Goal: Navigation & Orientation: Find specific page/section

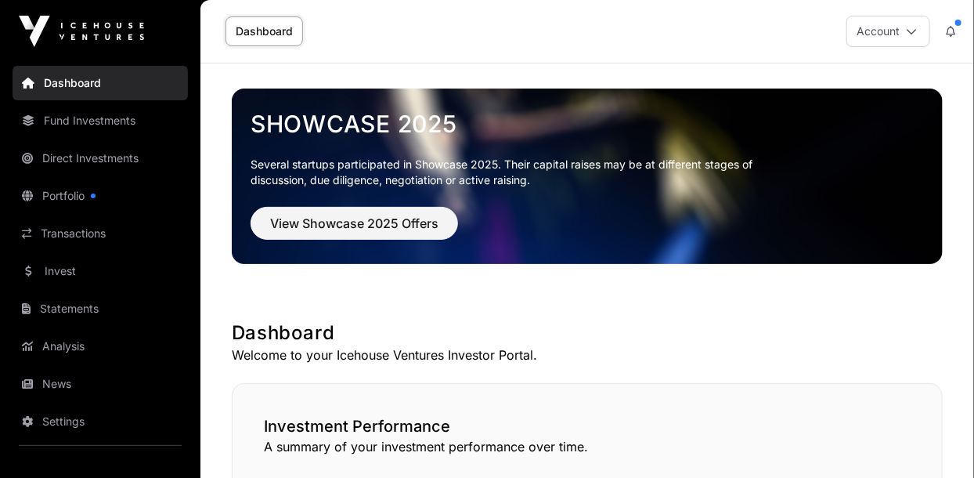
click at [60, 196] on link "Portfolio" at bounding box center [100, 196] width 175 height 34
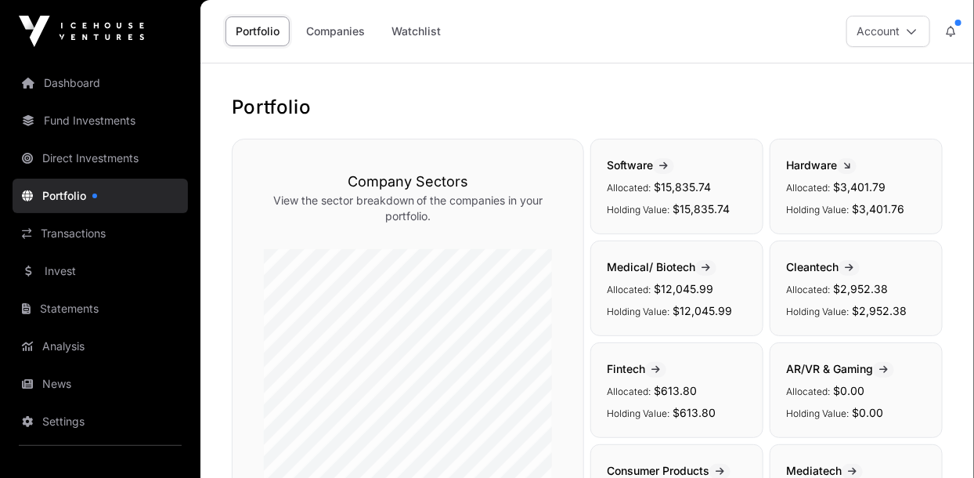
click at [50, 385] on link "News" at bounding box center [100, 384] width 175 height 34
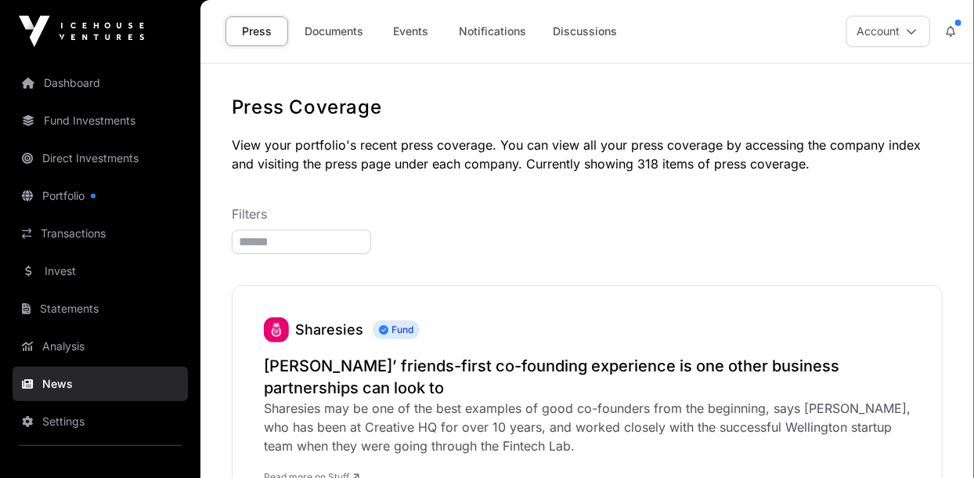
click at [62, 72] on link "Dashboard" at bounding box center [100, 83] width 175 height 34
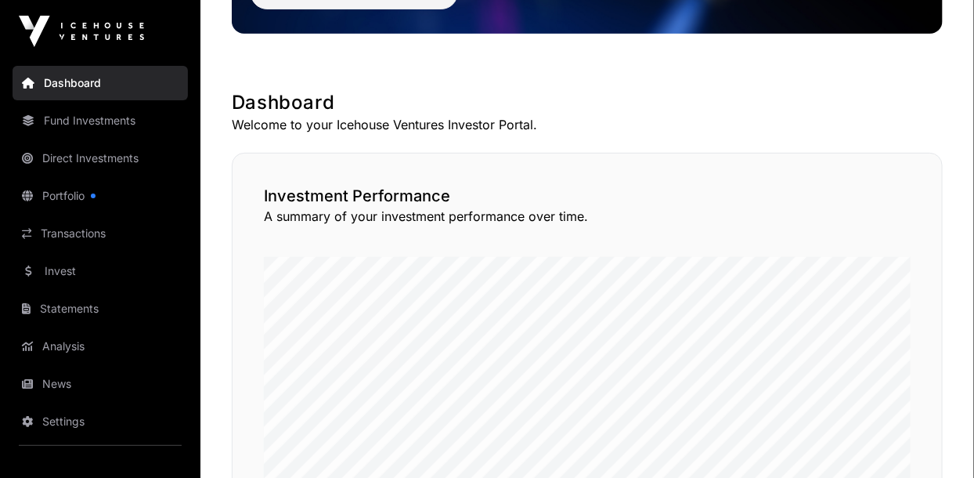
scroll to position [231, 0]
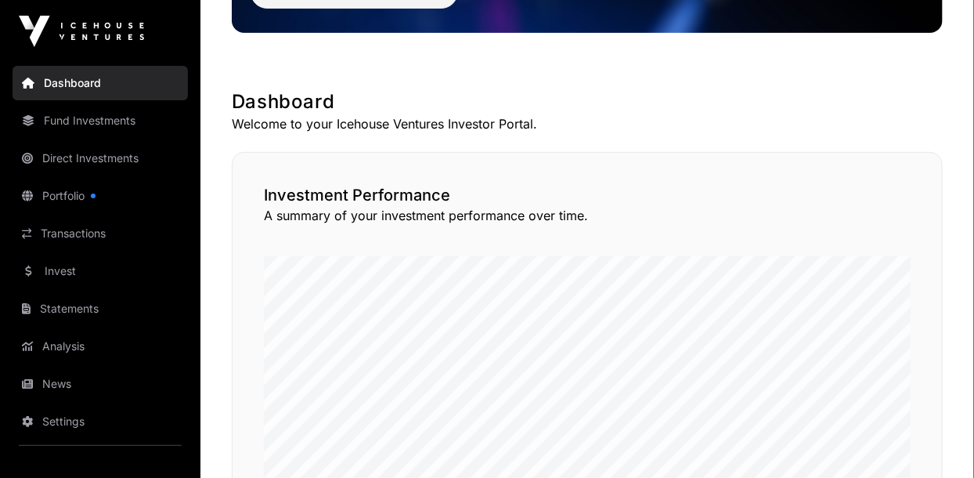
click at [51, 150] on link "Direct Investments" at bounding box center [100, 158] width 175 height 34
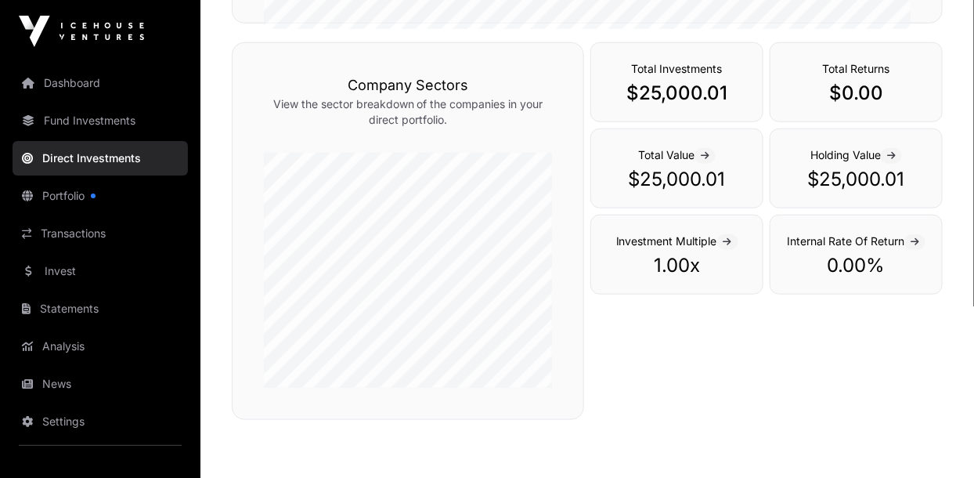
scroll to position [532, 0]
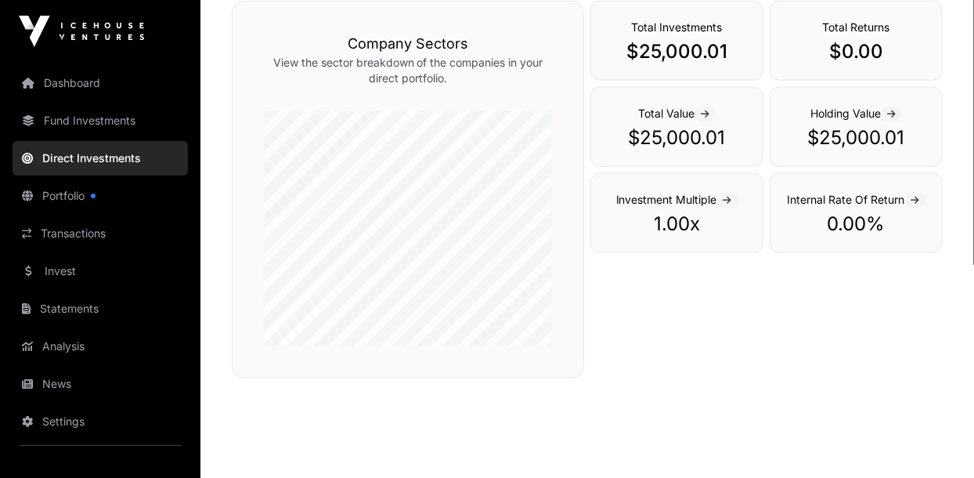
click at [46, 232] on link "Transactions" at bounding box center [100, 233] width 175 height 34
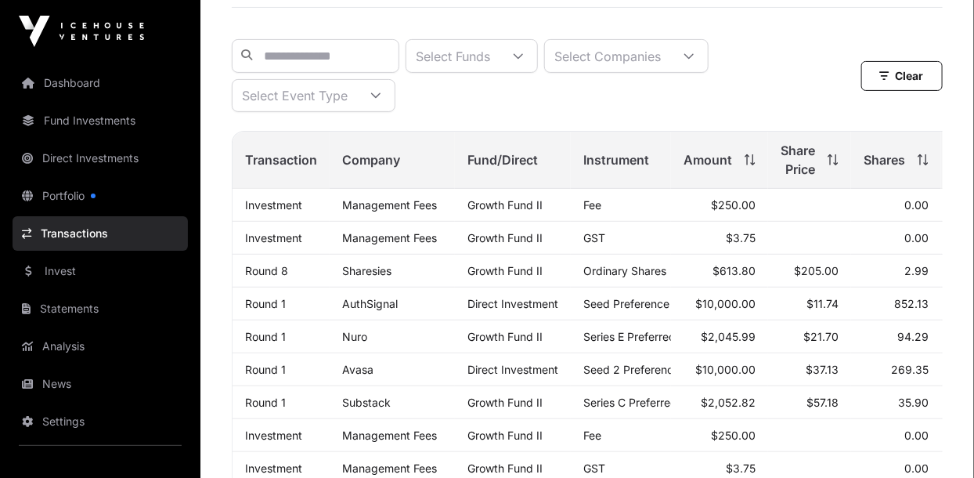
scroll to position [143, 0]
click at [267, 307] on link "Round 1" at bounding box center [265, 301] width 41 height 13
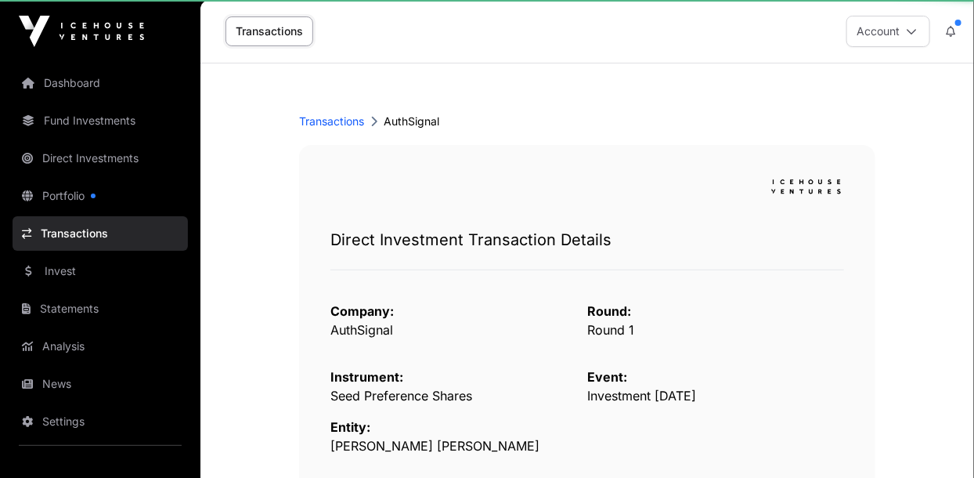
click at [354, 310] on span "Company:" at bounding box center [362, 311] width 63 height 16
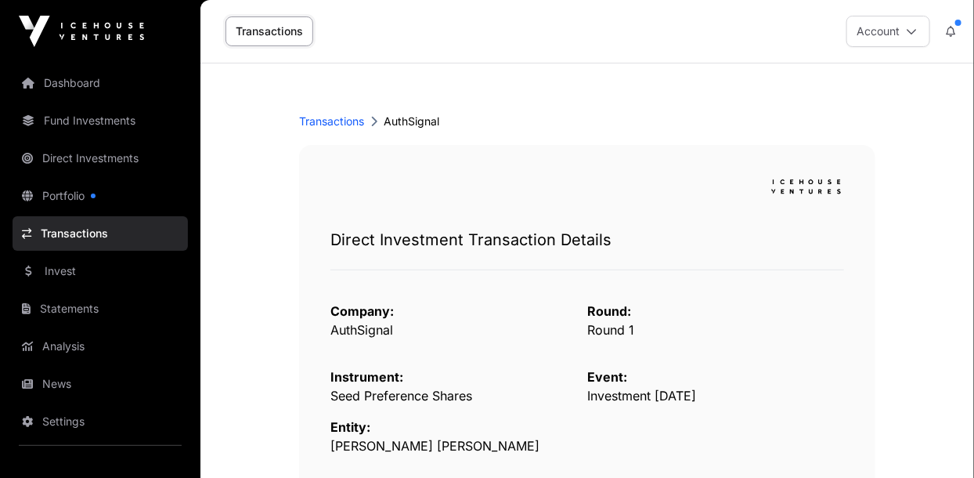
click at [405, 120] on div "Transactions AuthSignal" at bounding box center [587, 122] width 576 height 16
click at [52, 192] on link "Portfolio" at bounding box center [100, 196] width 175 height 34
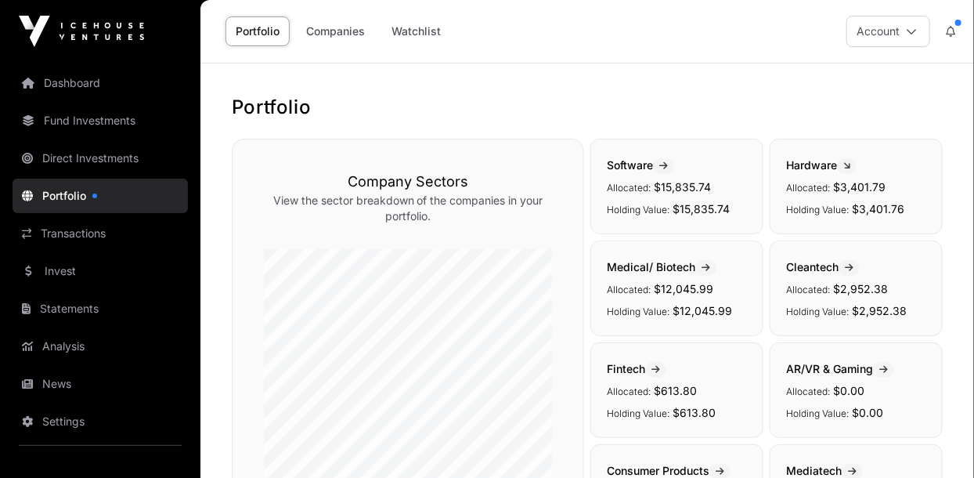
click at [950, 20] on button at bounding box center [951, 31] width 28 height 30
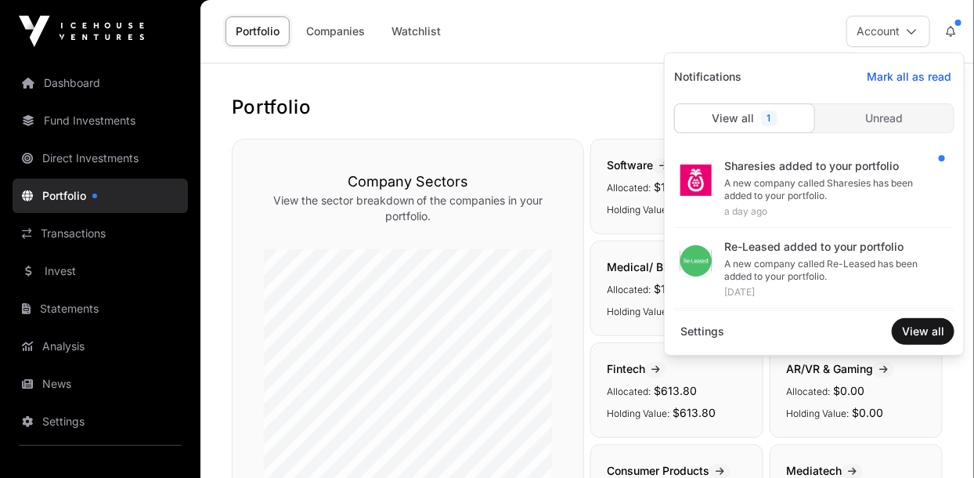
click at [261, 140] on div "Company Sectors View the sector breakdown of the companies in your portfolio." at bounding box center [408, 387] width 352 height 497
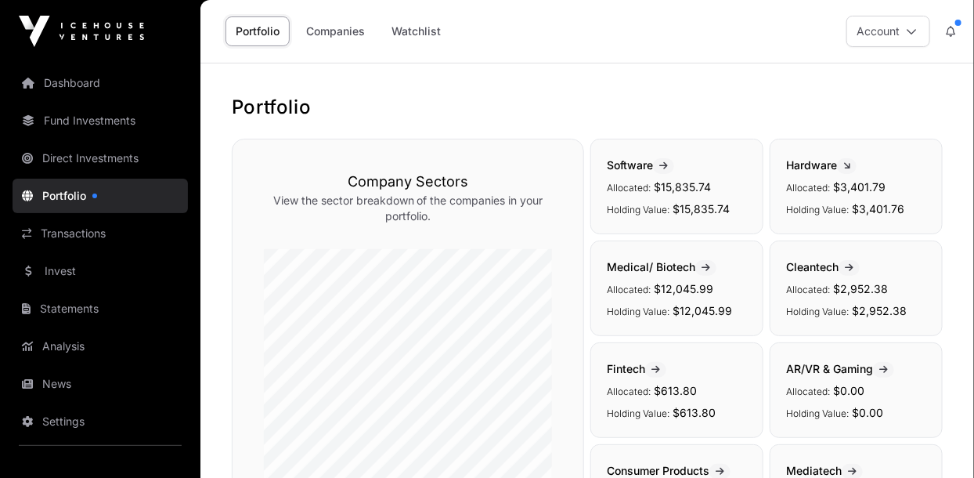
click at [341, 38] on link "Companies" at bounding box center [335, 31] width 79 height 30
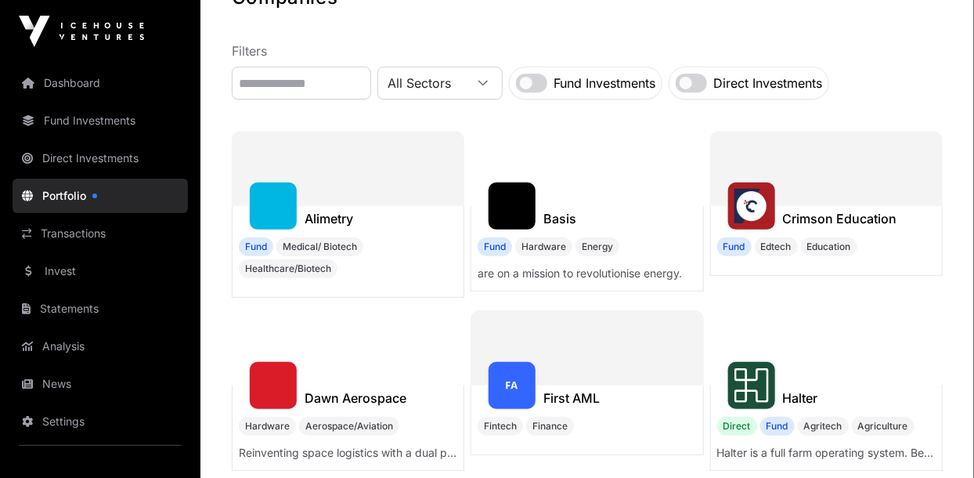
scroll to position [109, 0]
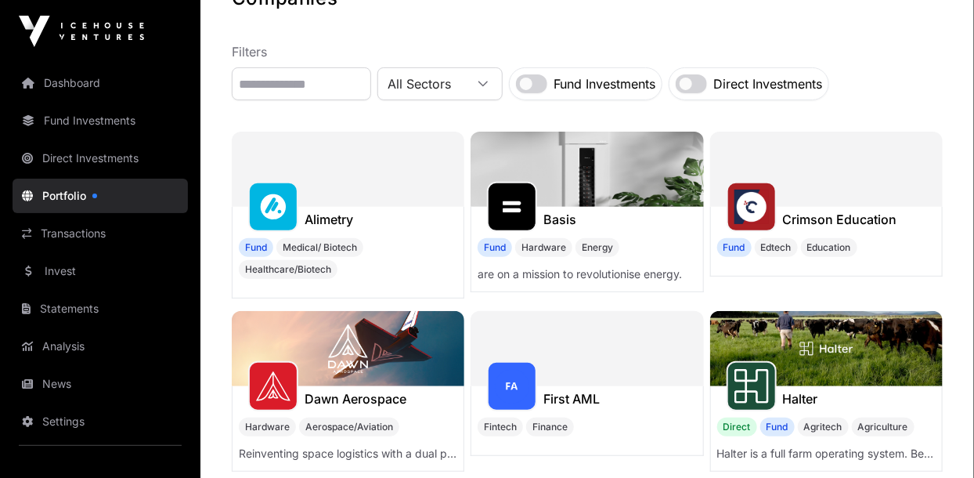
click at [56, 232] on link "Transactions" at bounding box center [100, 233] width 175 height 34
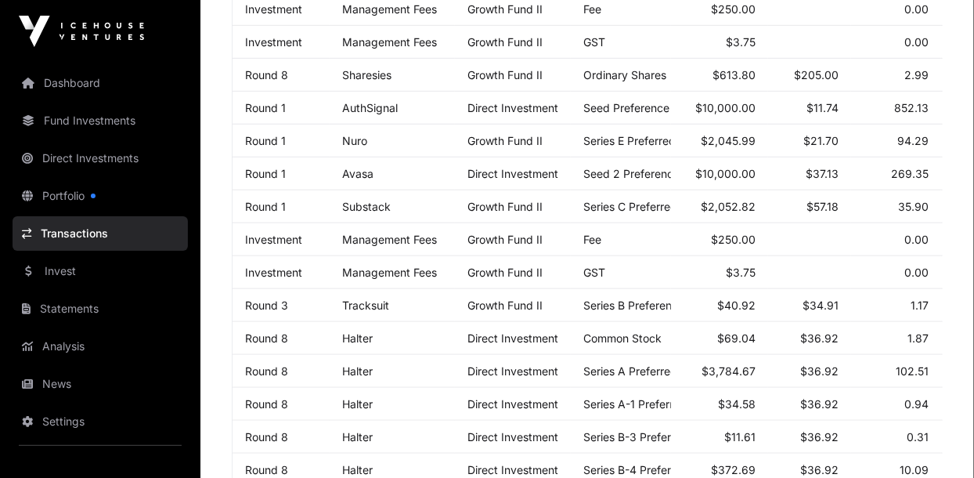
scroll to position [338, 0]
click at [55, 345] on link "Analysis" at bounding box center [100, 346] width 175 height 34
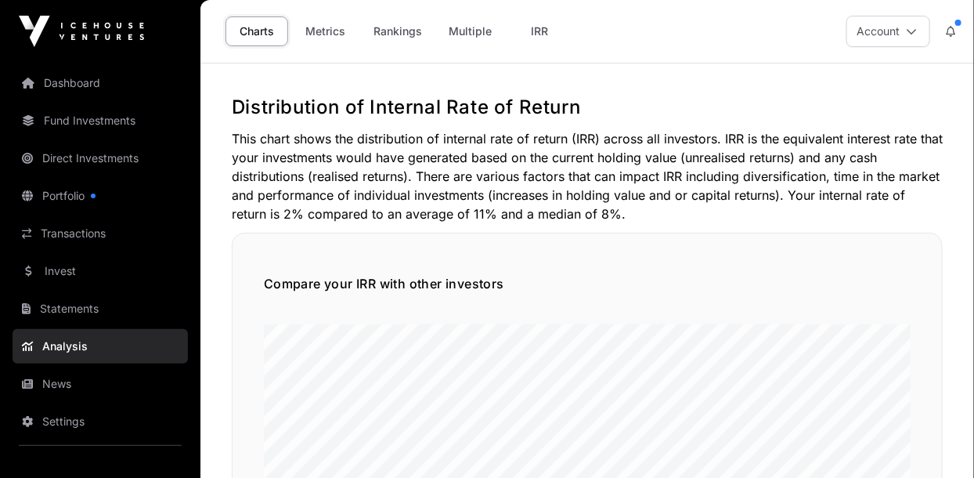
click at [65, 85] on link "Dashboard" at bounding box center [100, 83] width 175 height 34
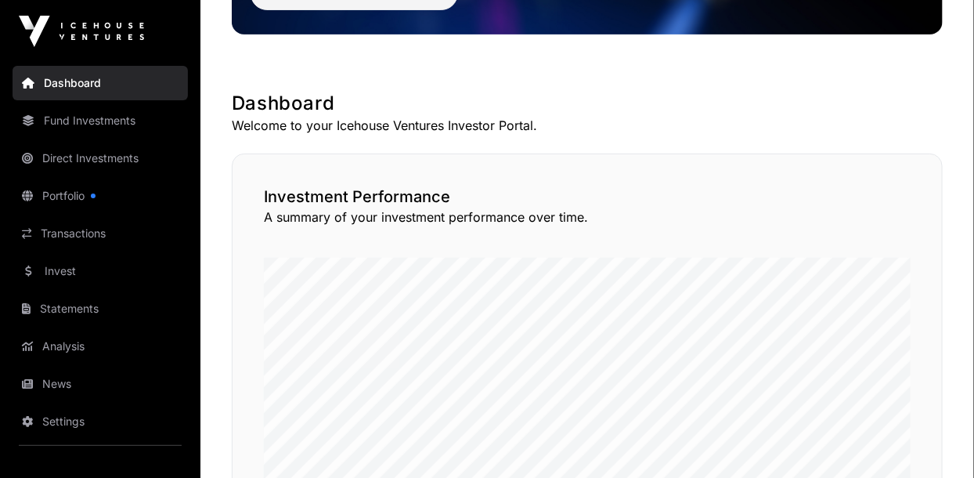
scroll to position [235, 0]
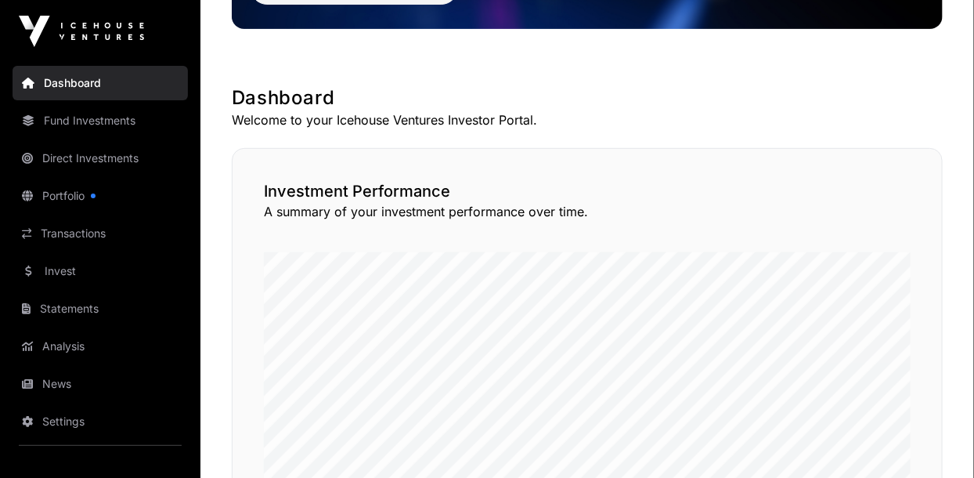
click at [74, 124] on link "Fund Investments" at bounding box center [100, 120] width 175 height 34
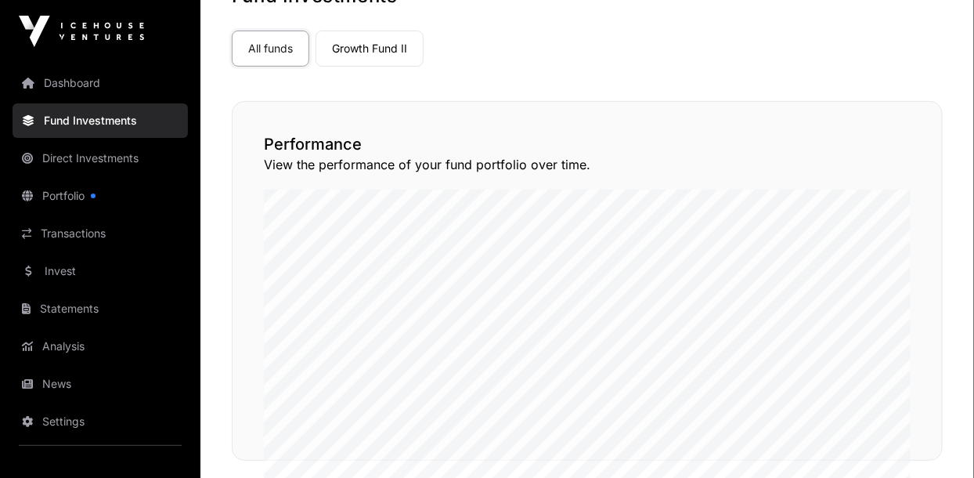
scroll to position [112, 0]
